Goal: Task Accomplishment & Management: Use online tool/utility

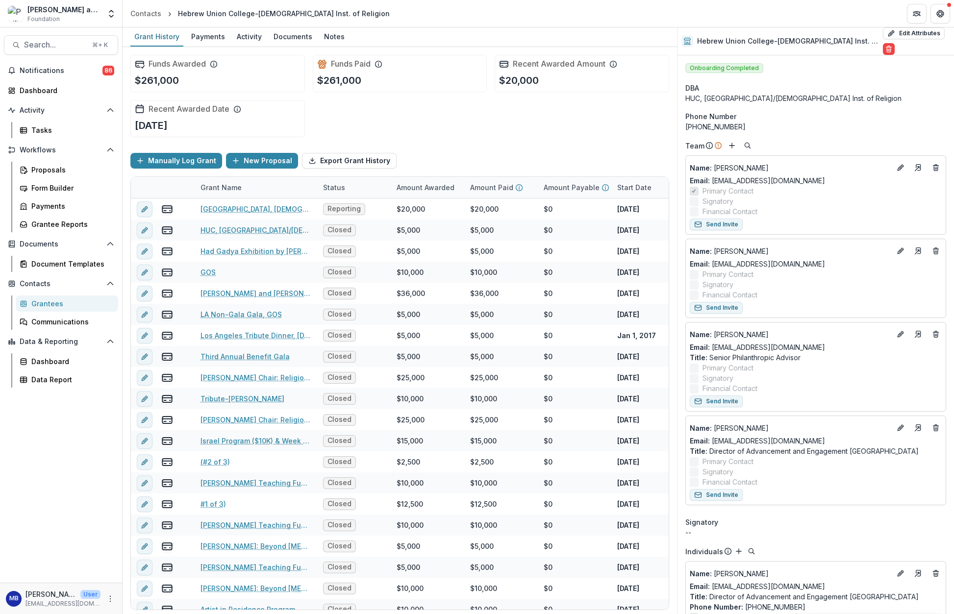
scroll to position [18, 0]
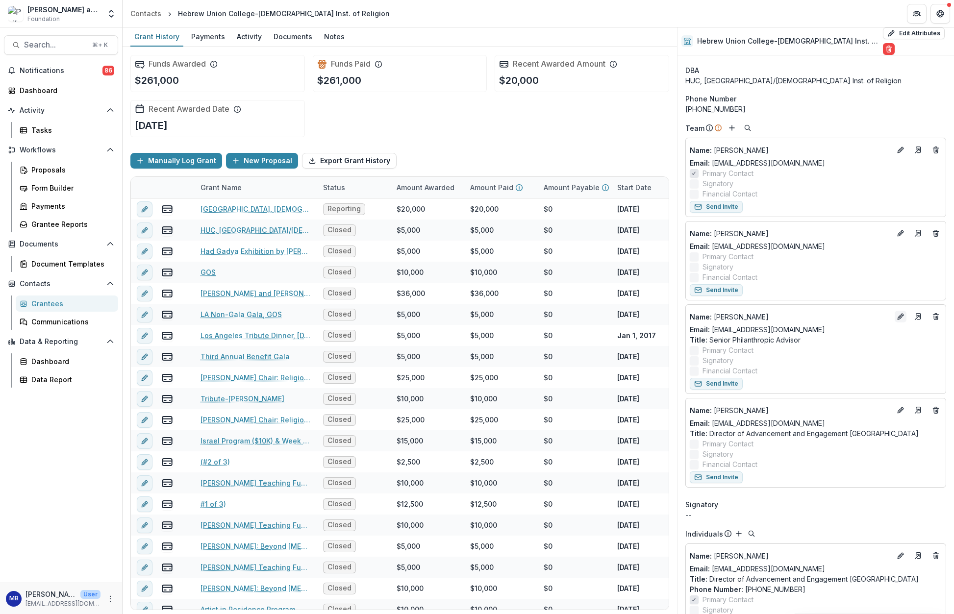
click at [897, 313] on icon "Edit" at bounding box center [901, 317] width 8 height 8
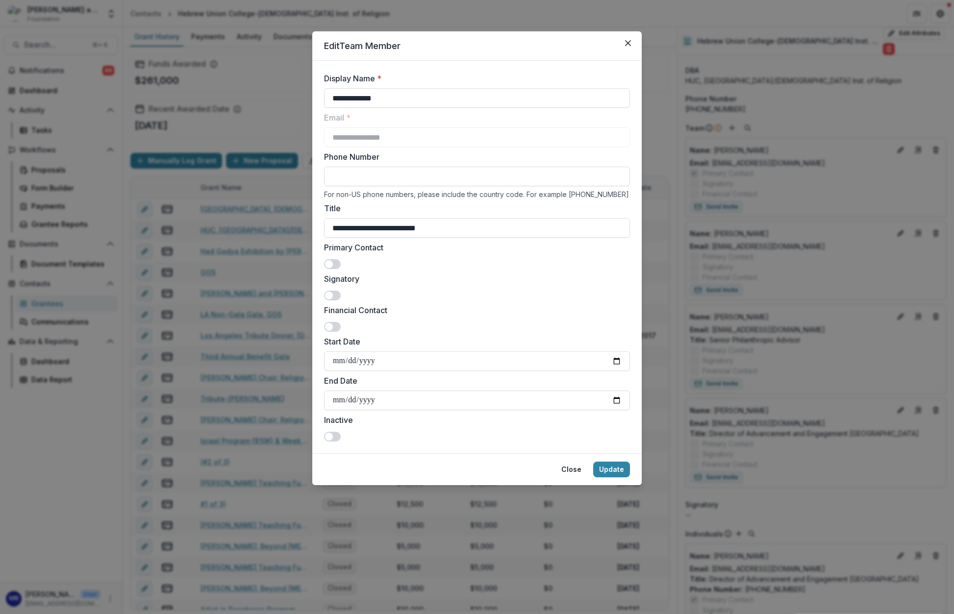
click at [331, 437] on span at bounding box center [329, 437] width 8 height 8
click at [606, 468] on button "Update" at bounding box center [611, 470] width 37 height 16
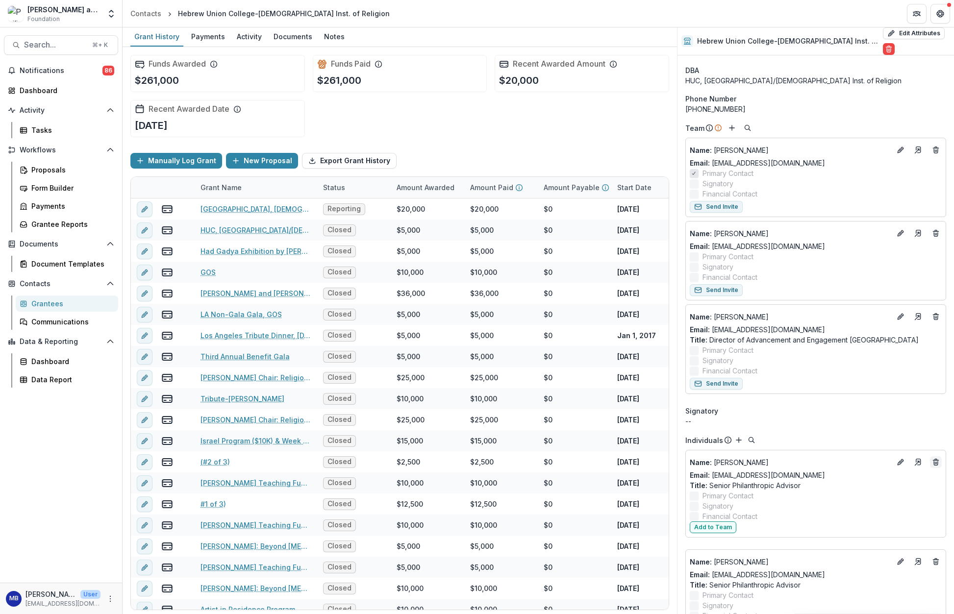
click at [936, 462] on line "Deletes" at bounding box center [936, 463] width 0 height 2
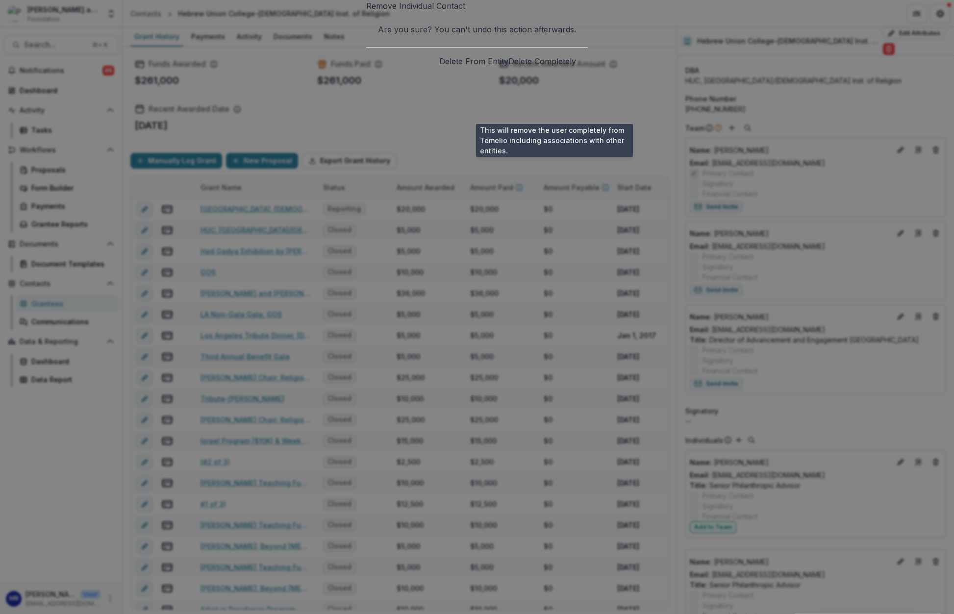
click at [540, 67] on button "Delete Completely" at bounding box center [542, 61] width 68 height 12
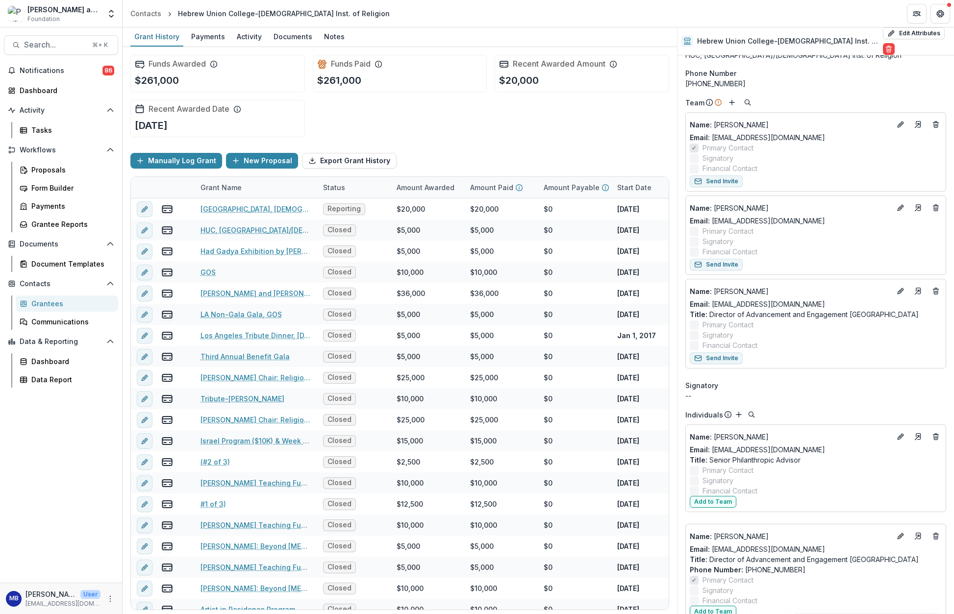
scroll to position [0, 0]
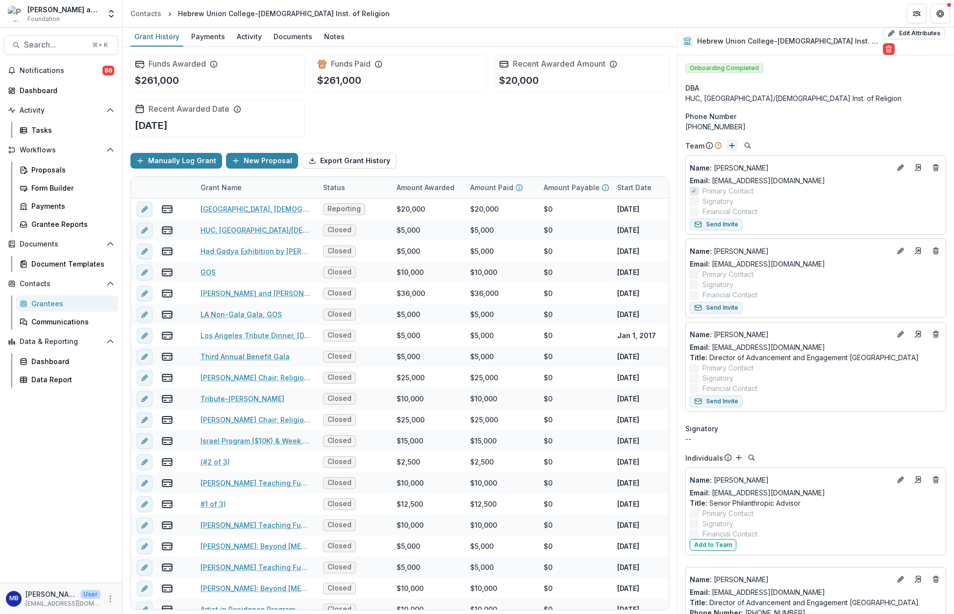
click at [730, 142] on icon "Add" at bounding box center [732, 146] width 8 height 8
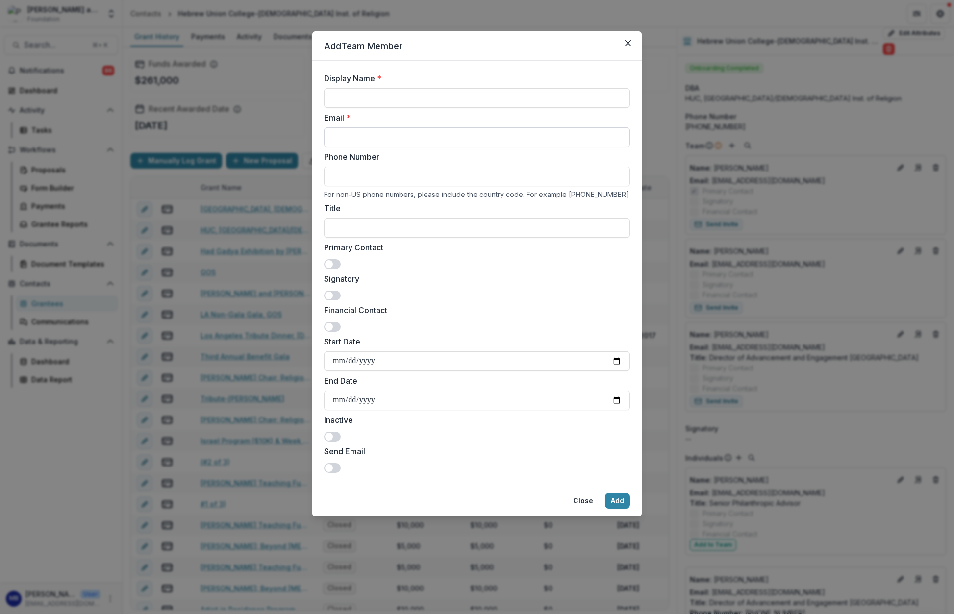
paste input "**********"
type input "**********"
paste input "**********"
type input "**********"
click at [619, 505] on button "Add" at bounding box center [617, 501] width 25 height 16
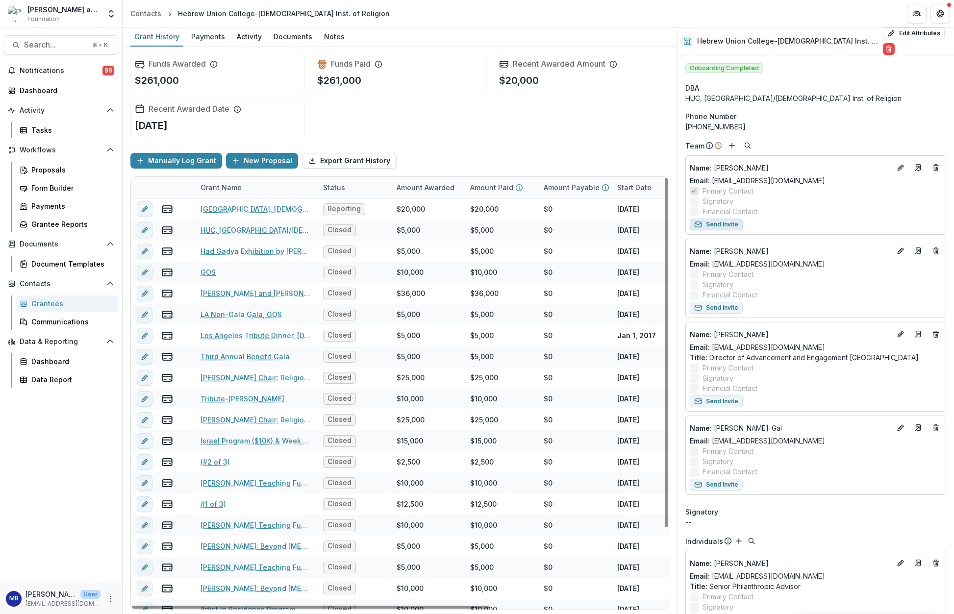
click at [716, 219] on button "Send Invite" at bounding box center [716, 225] width 53 height 12
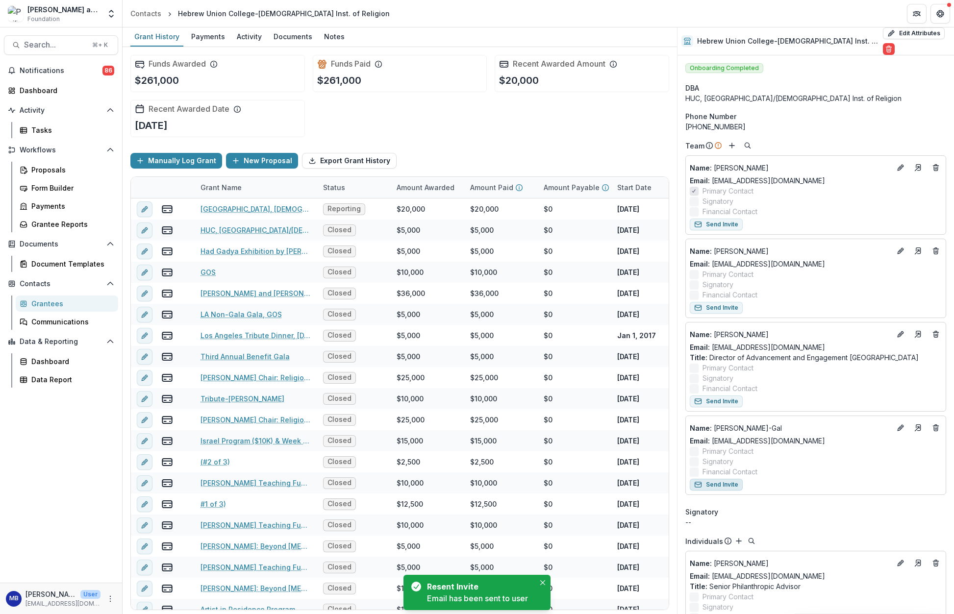
click at [722, 479] on button "Send Invite" at bounding box center [716, 485] width 53 height 12
click at [157, 38] on div "Grant History" at bounding box center [156, 36] width 53 height 14
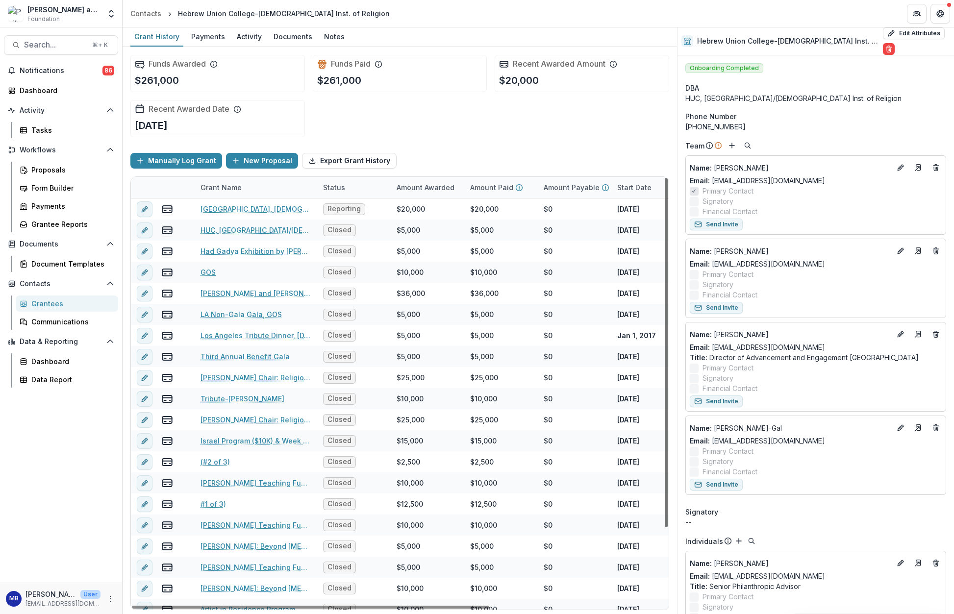
drag, startPoint x: 667, startPoint y: 214, endPoint x: 662, endPoint y: 204, distance: 11.4
click at [665, 204] on div at bounding box center [666, 353] width 3 height 350
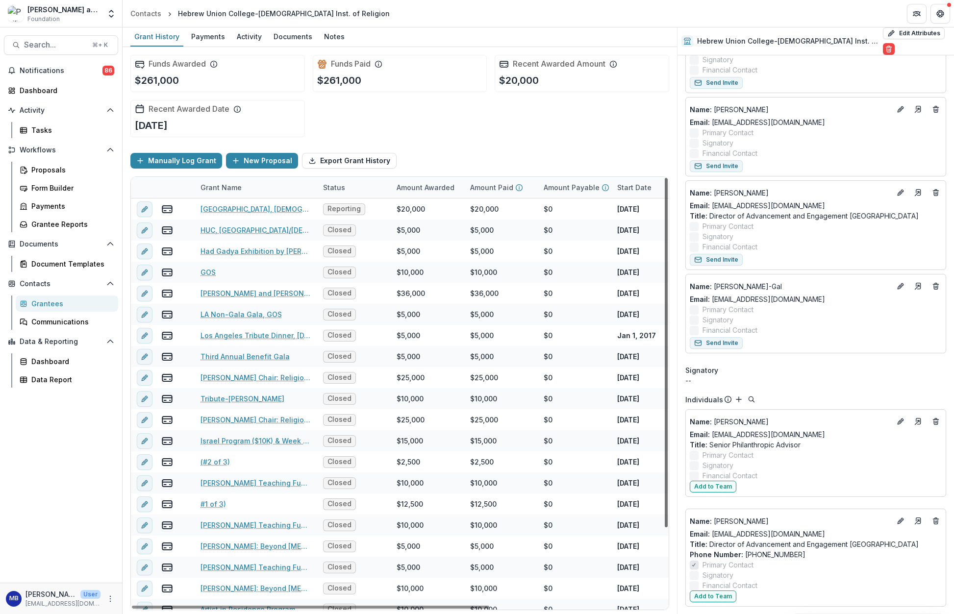
drag, startPoint x: 666, startPoint y: 236, endPoint x: 672, endPoint y: 187, distance: 49.0
click at [672, 187] on div "Funds Awarded $261,000 Funds Paid $261,000 Recent Awarded Amount $20,000 Recent…" at bounding box center [400, 330] width 555 height 567
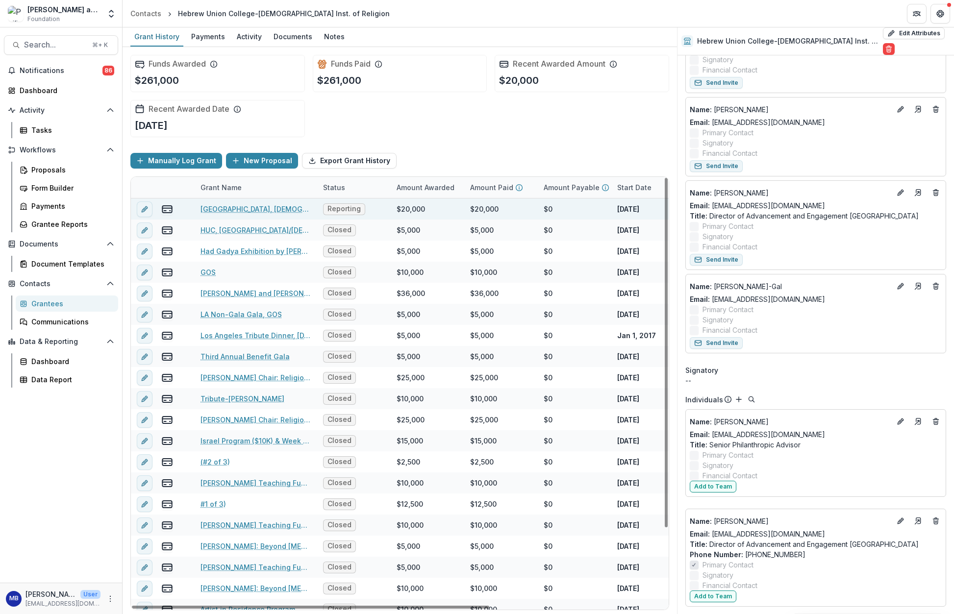
click at [239, 207] on link "[GEOGRAPHIC_DATA], [DEMOGRAPHIC_DATA] Democracy Education Labs, 2024" at bounding box center [256, 209] width 111 height 10
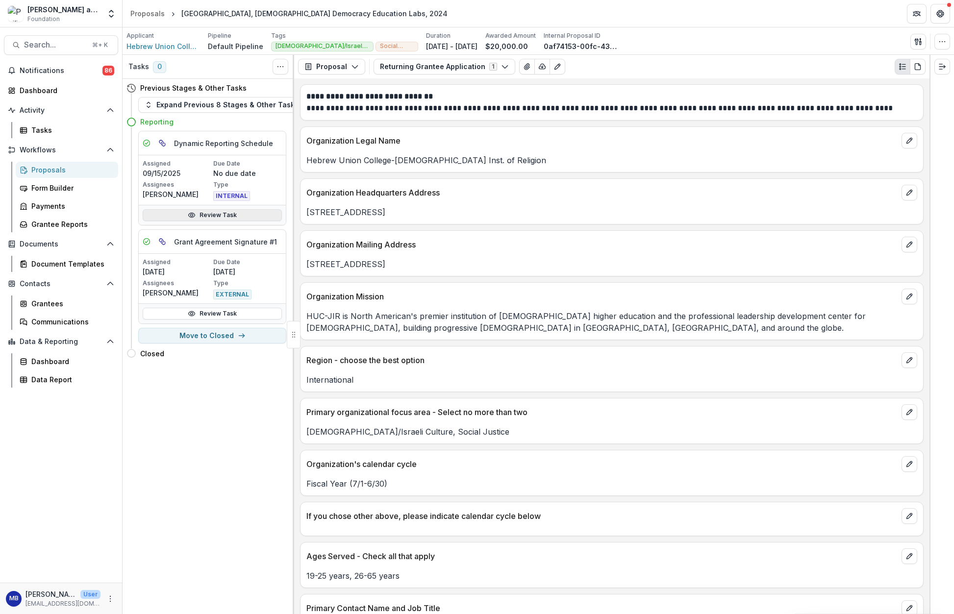
click at [213, 215] on link "Review Task" at bounding box center [212, 215] width 139 height 12
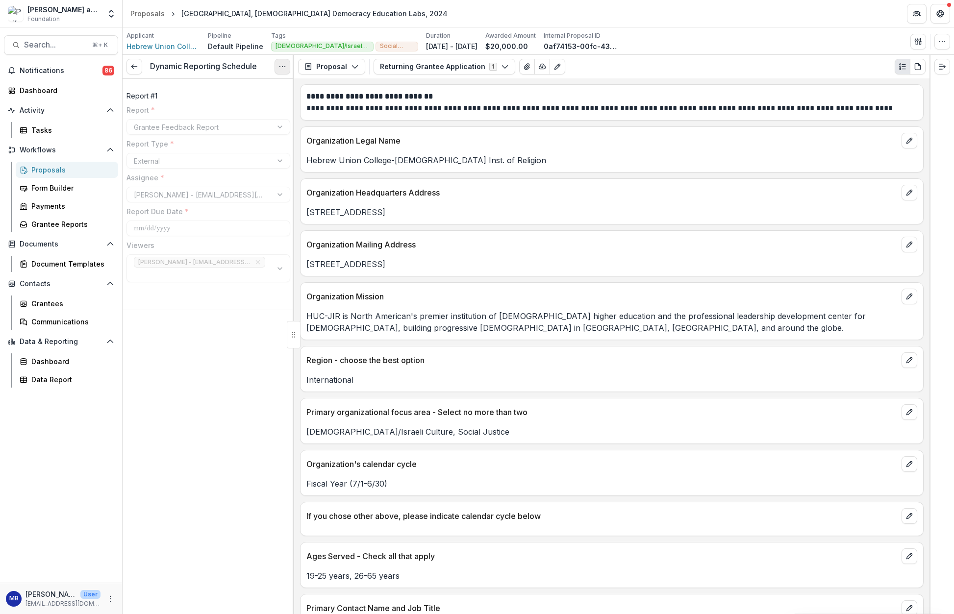
click at [282, 66] on icon "Options" at bounding box center [283, 67] width 8 height 8
click at [234, 110] on button "Reopen Task" at bounding box center [235, 110] width 105 height 16
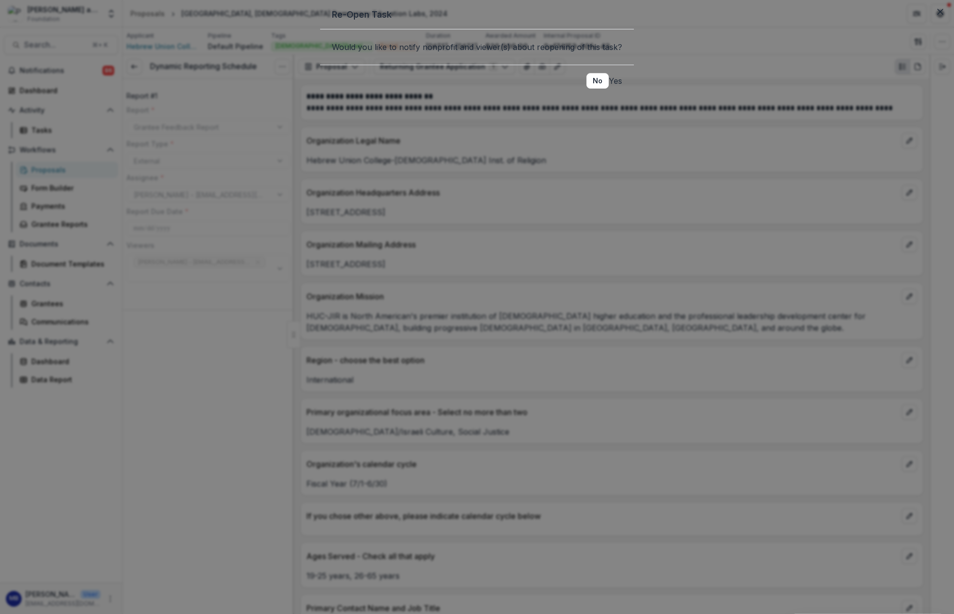
click at [609, 87] on button "Yes" at bounding box center [615, 81] width 13 height 12
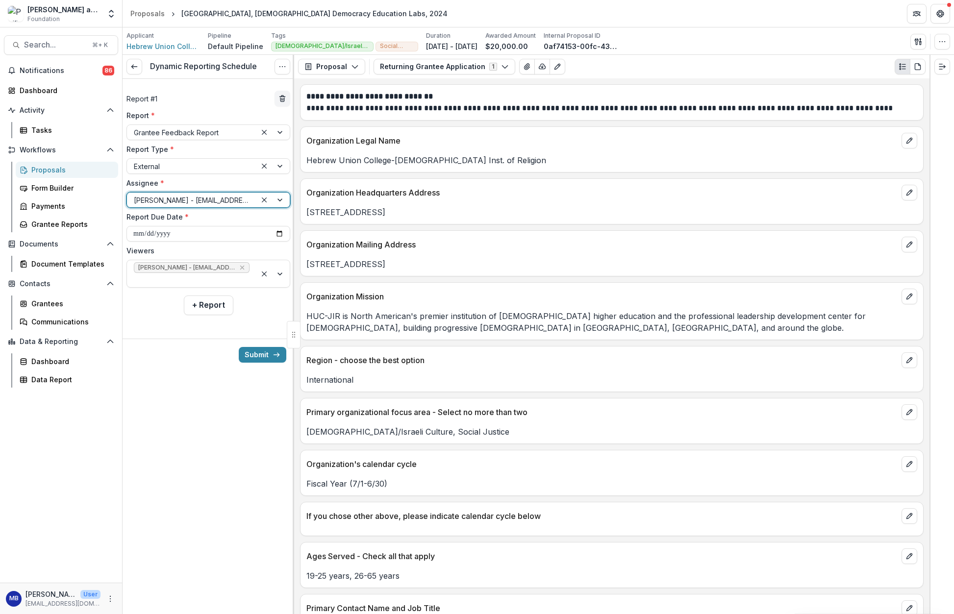
click at [279, 201] on div at bounding box center [272, 200] width 33 height 15
click at [260, 355] on button "Submit" at bounding box center [263, 355] width 48 height 16
